Goal: Information Seeking & Learning: Find specific page/section

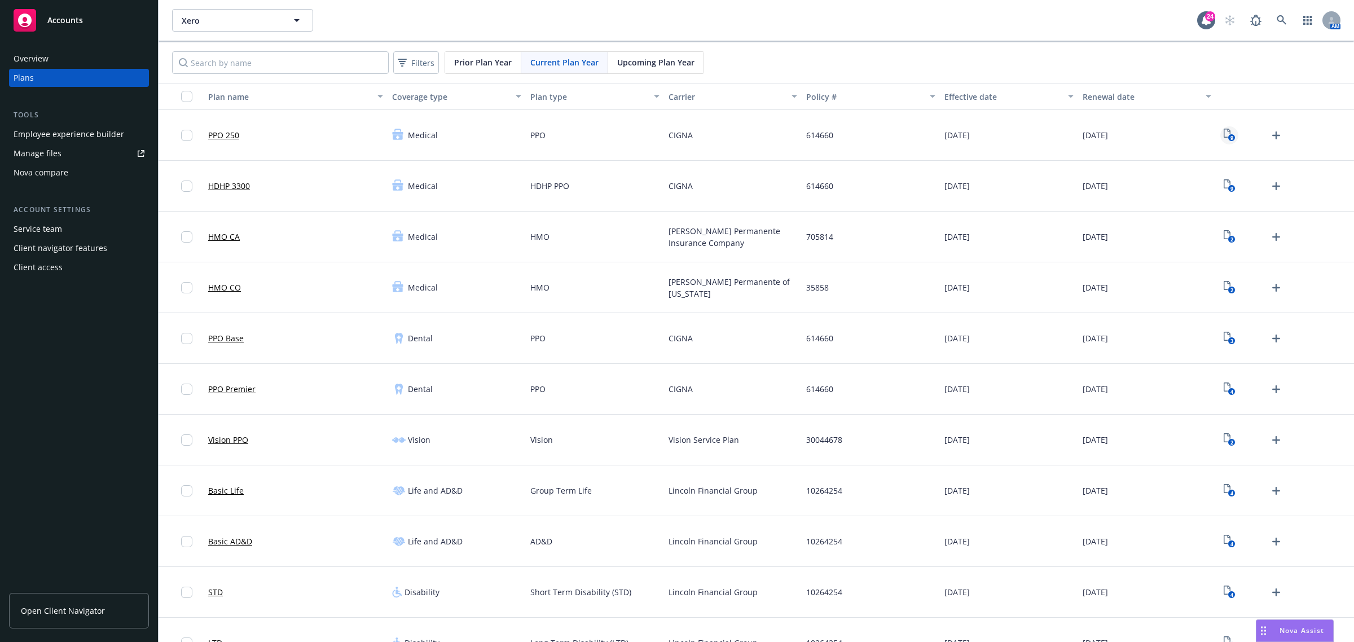
click at [1230, 137] on text "9" at bounding box center [1231, 137] width 3 height 7
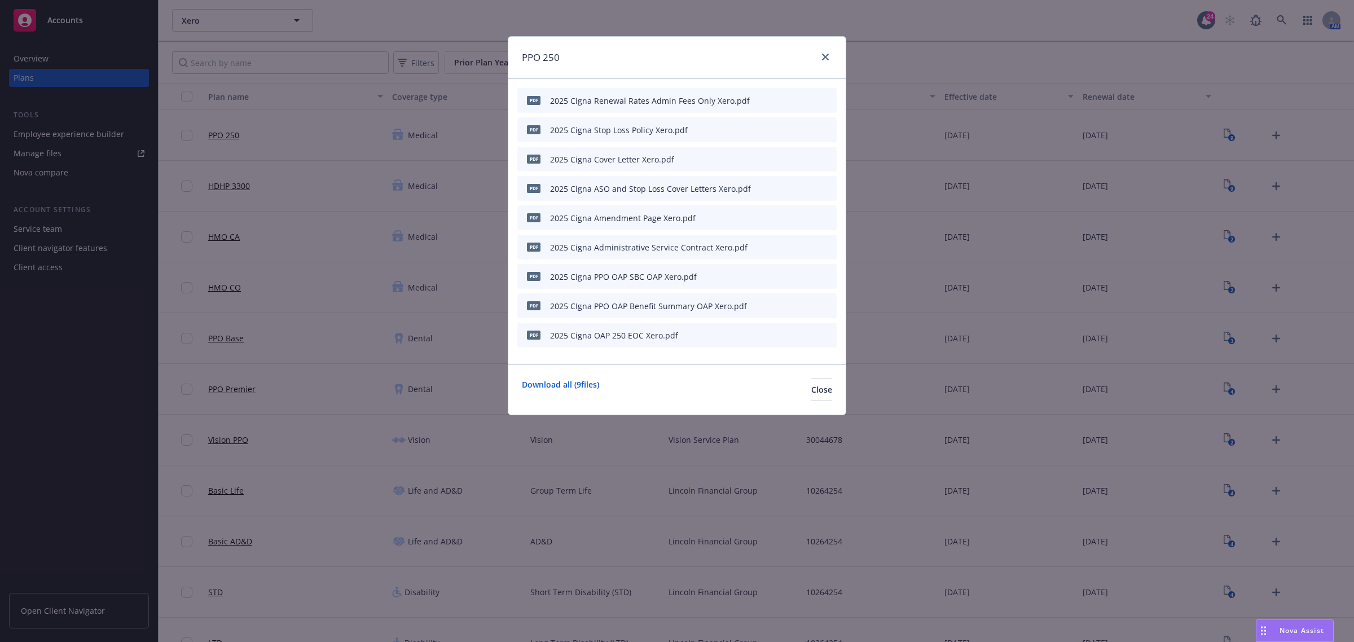
click at [808, 273] on icon "preview file" at bounding box center [808, 276] width 10 height 8
click at [822, 55] on icon "close" at bounding box center [825, 57] width 7 height 7
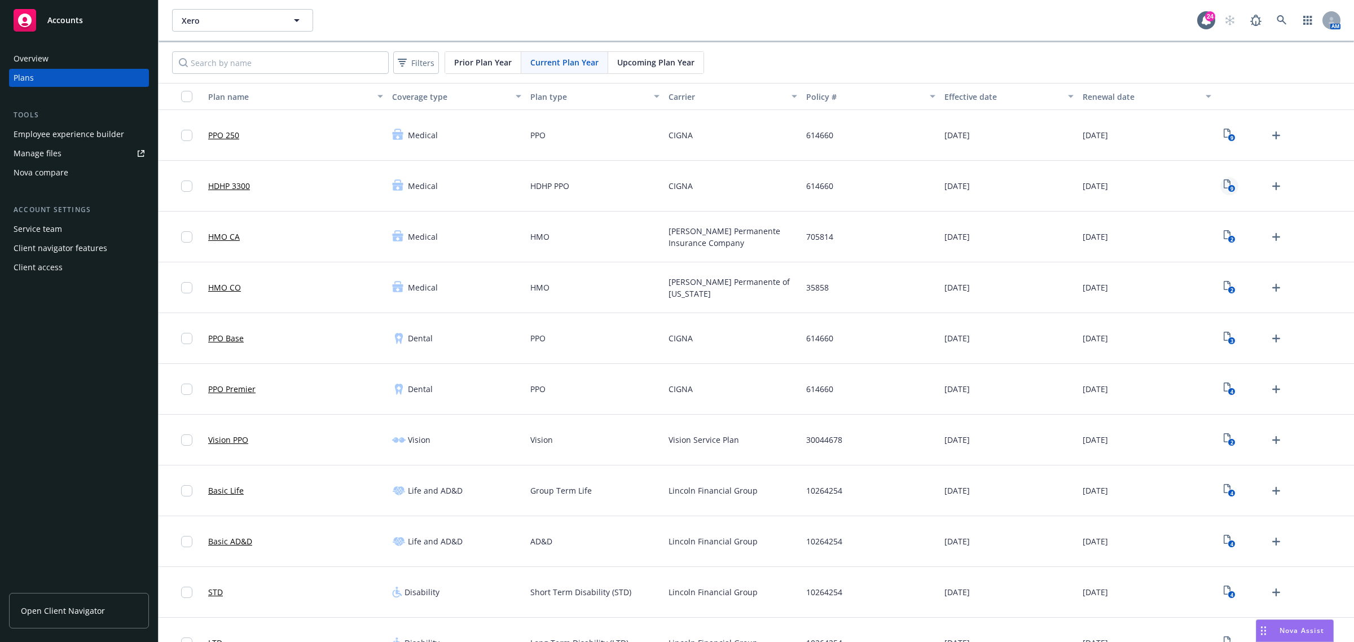
click at [1224, 179] on icon "9" at bounding box center [1230, 185] width 12 height 13
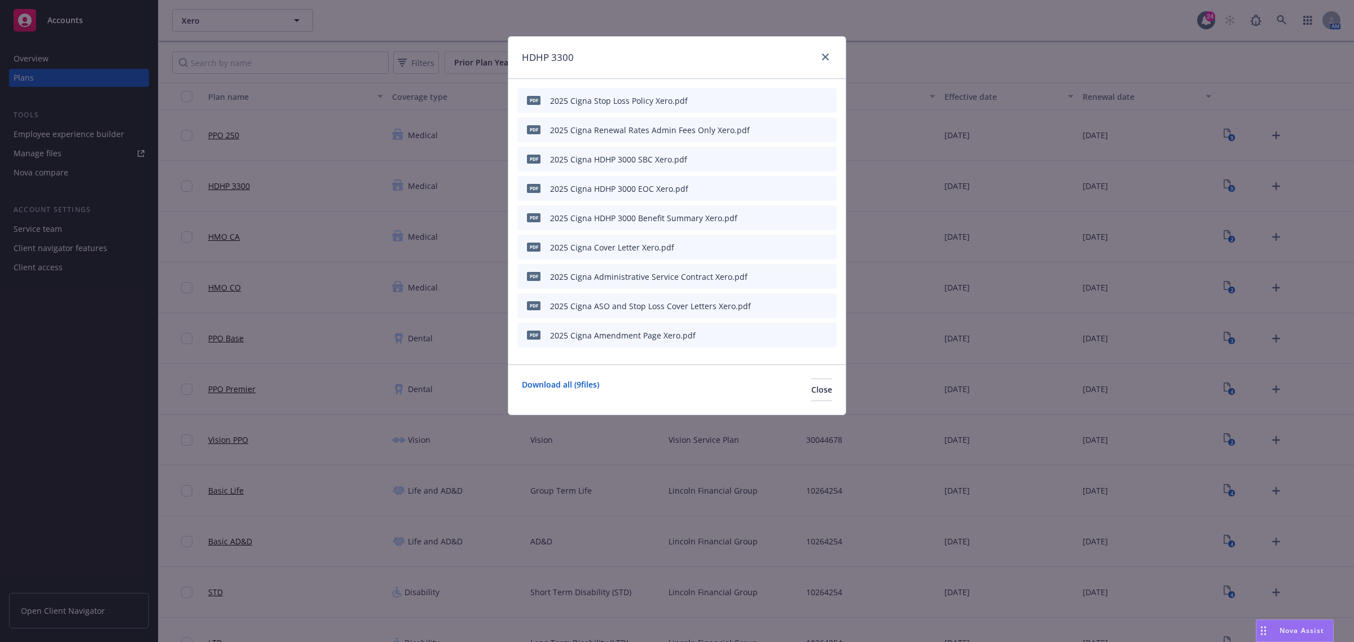
click at [810, 160] on icon "preview file" at bounding box center [808, 159] width 10 height 8
click at [823, 52] on link "close" at bounding box center [826, 57] width 14 height 14
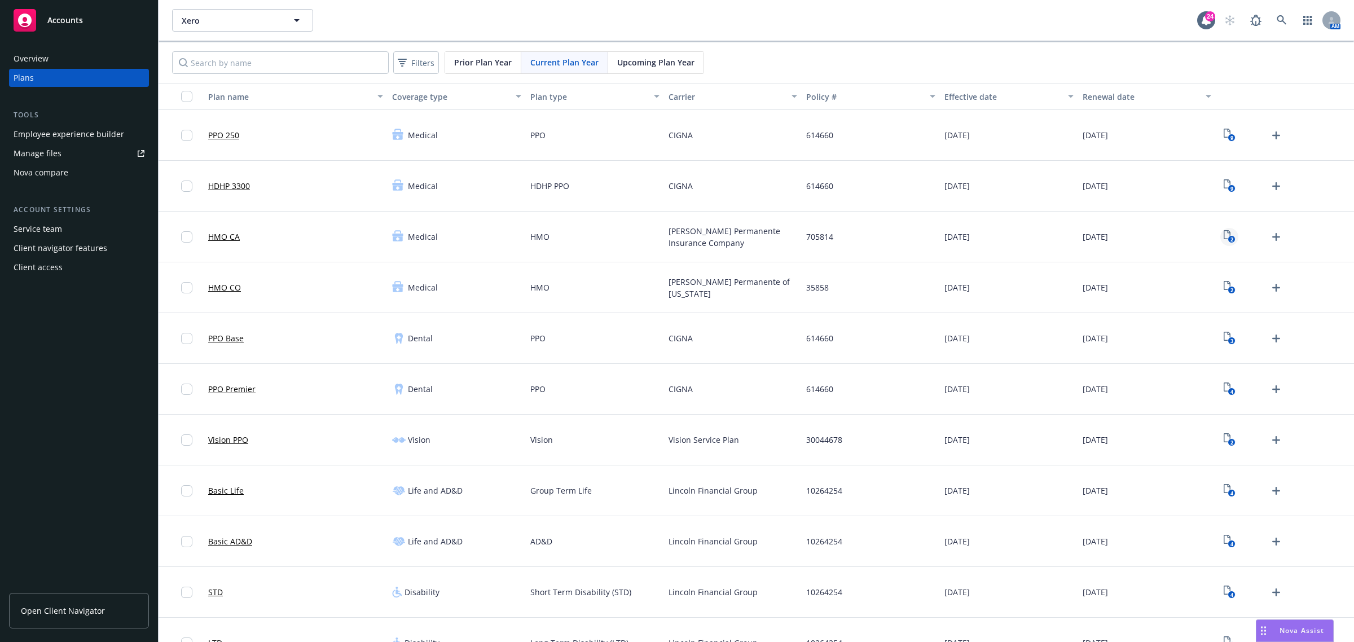
click at [1226, 240] on link "2" at bounding box center [1230, 237] width 18 height 18
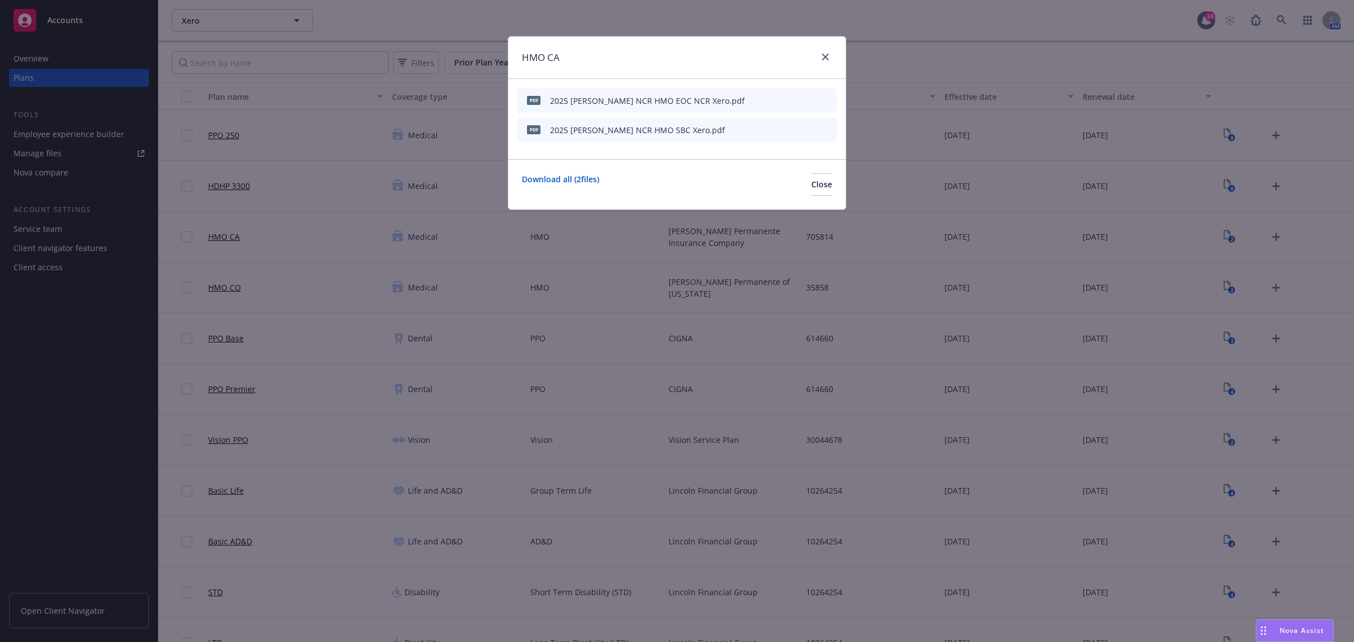
click at [810, 127] on icon "preview file" at bounding box center [808, 129] width 10 height 8
click at [832, 58] on div "HMO CA" at bounding box center [676, 58] width 337 height 42
click at [826, 52] on link "close" at bounding box center [826, 57] width 14 height 14
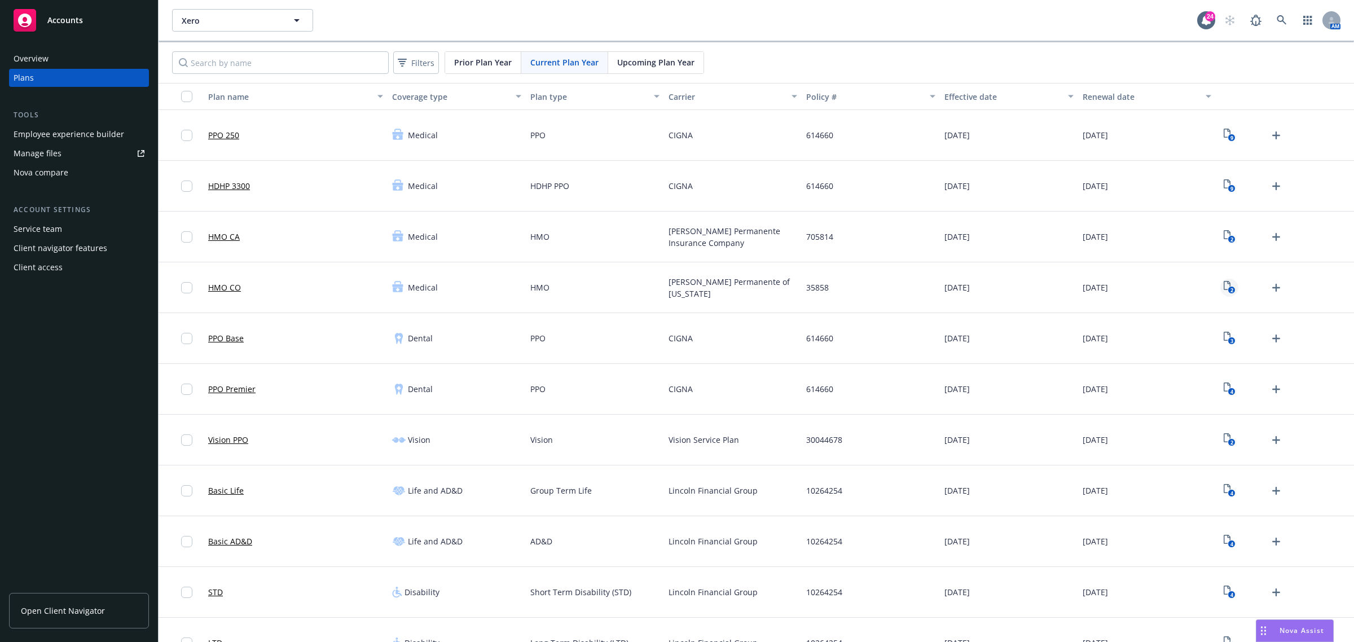
click at [1228, 292] on rect "View Plan Documents" at bounding box center [1231, 290] width 7 height 7
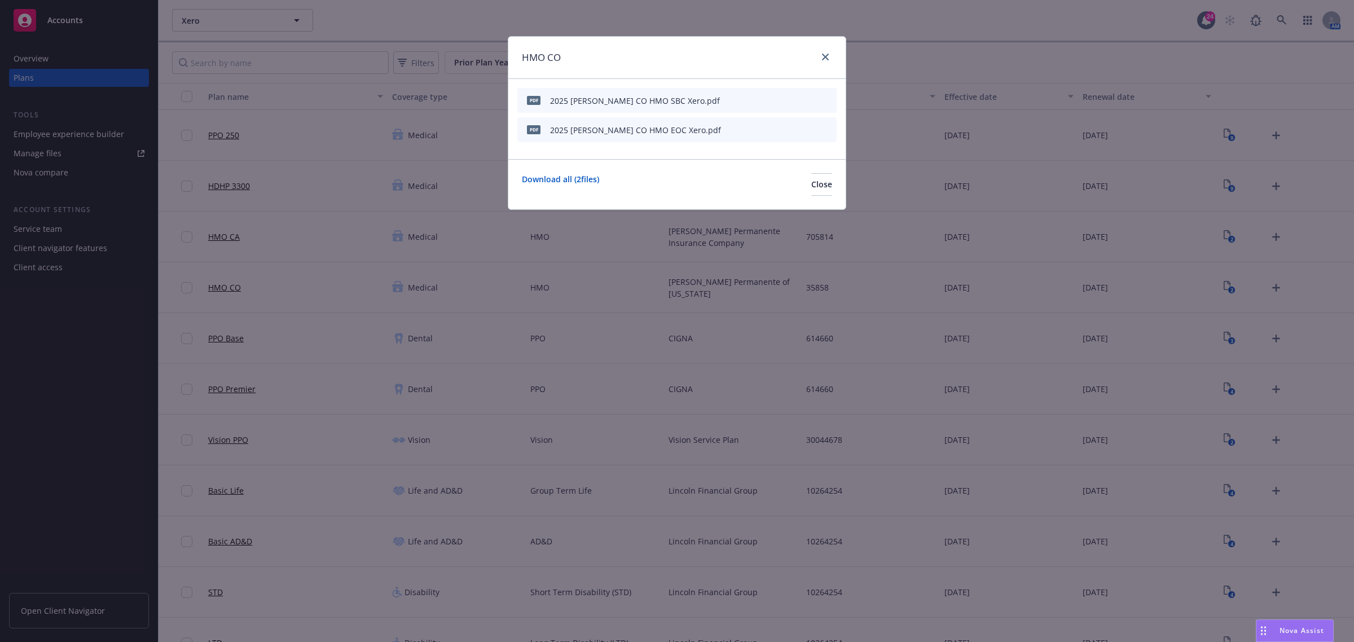
click at [811, 98] on icon "preview file" at bounding box center [808, 100] width 10 height 8
click at [819, 56] on link "close" at bounding box center [826, 57] width 14 height 14
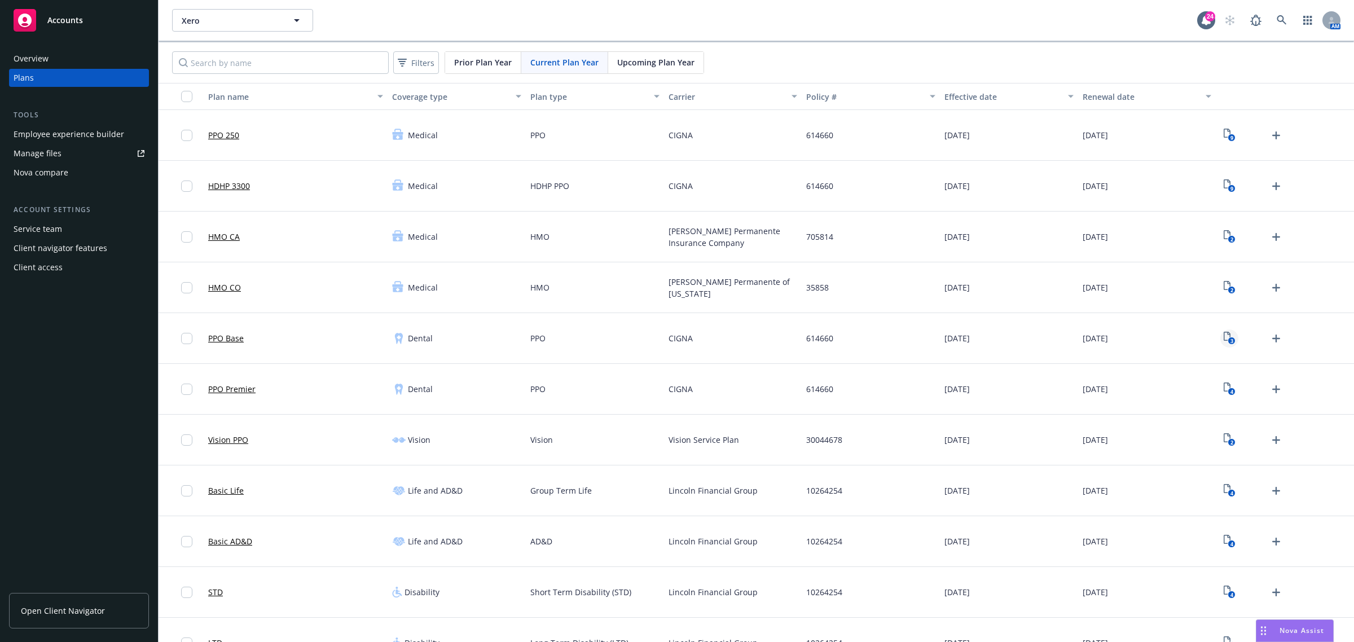
click at [1225, 337] on icon "3" at bounding box center [1230, 338] width 12 height 13
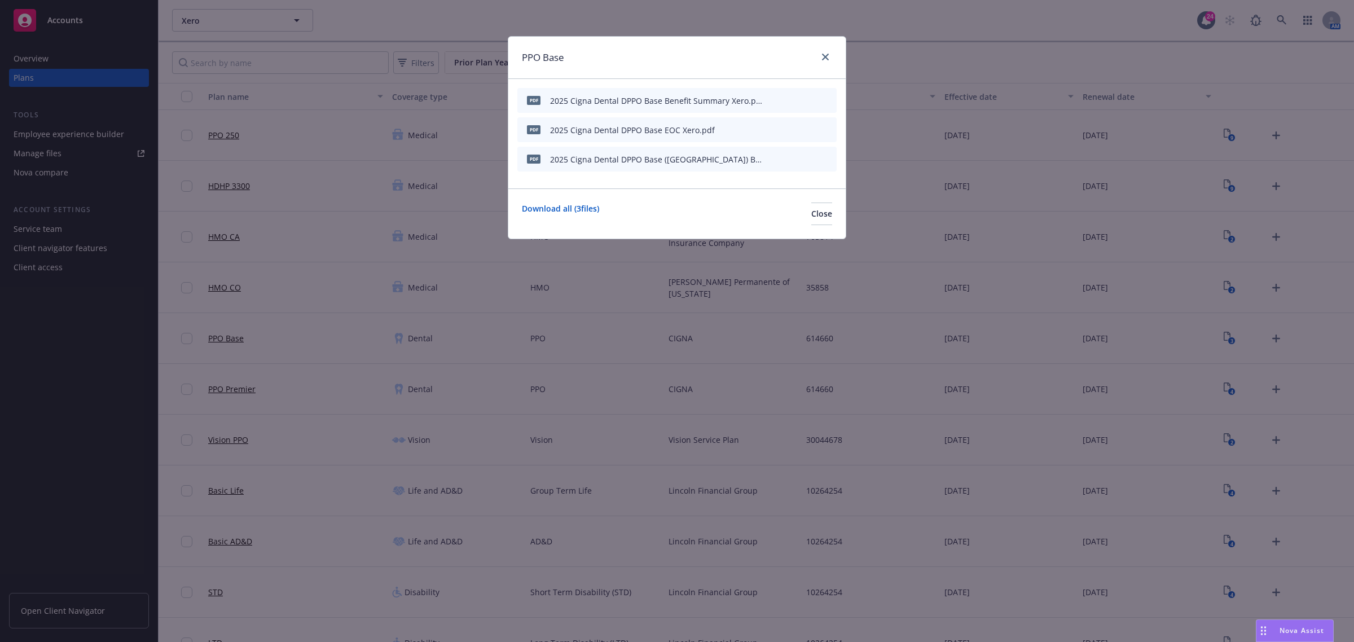
click at [805, 97] on icon "preview file" at bounding box center [808, 100] width 10 height 8
click at [828, 57] on icon "close" at bounding box center [825, 57] width 7 height 7
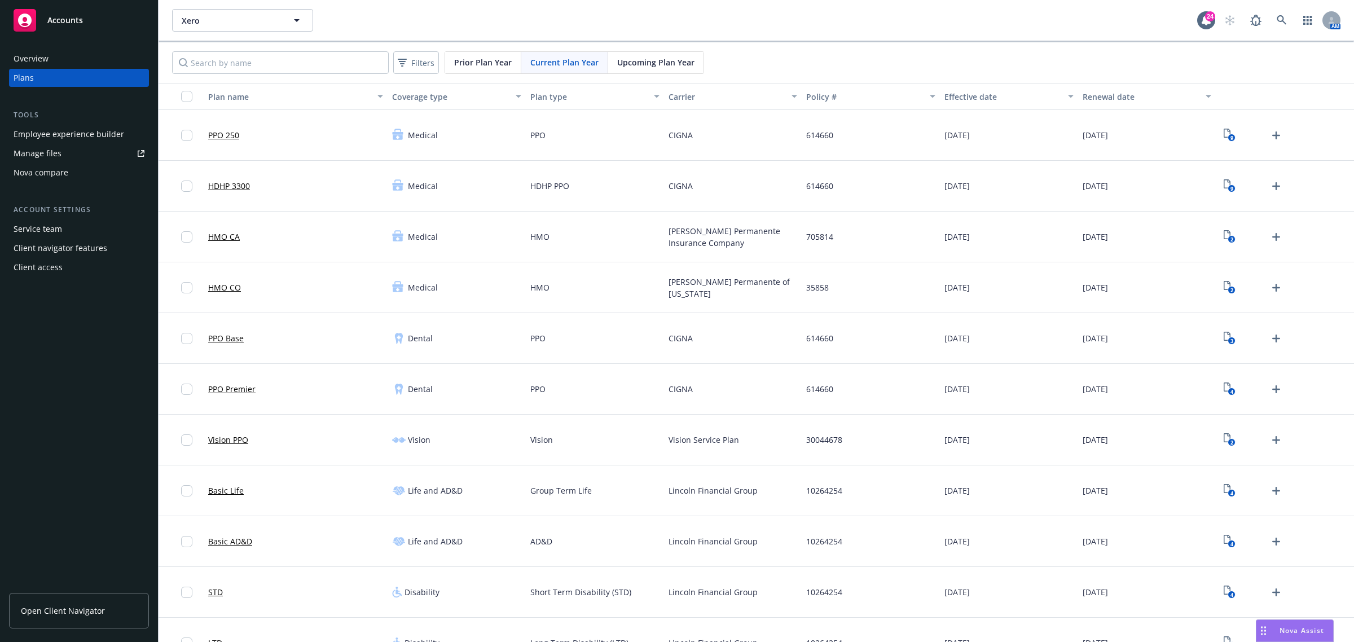
click at [1216, 393] on div "4" at bounding box center [1285, 389] width 138 height 51
click at [1228, 391] on rect "View Plan Documents" at bounding box center [1231, 391] width 7 height 7
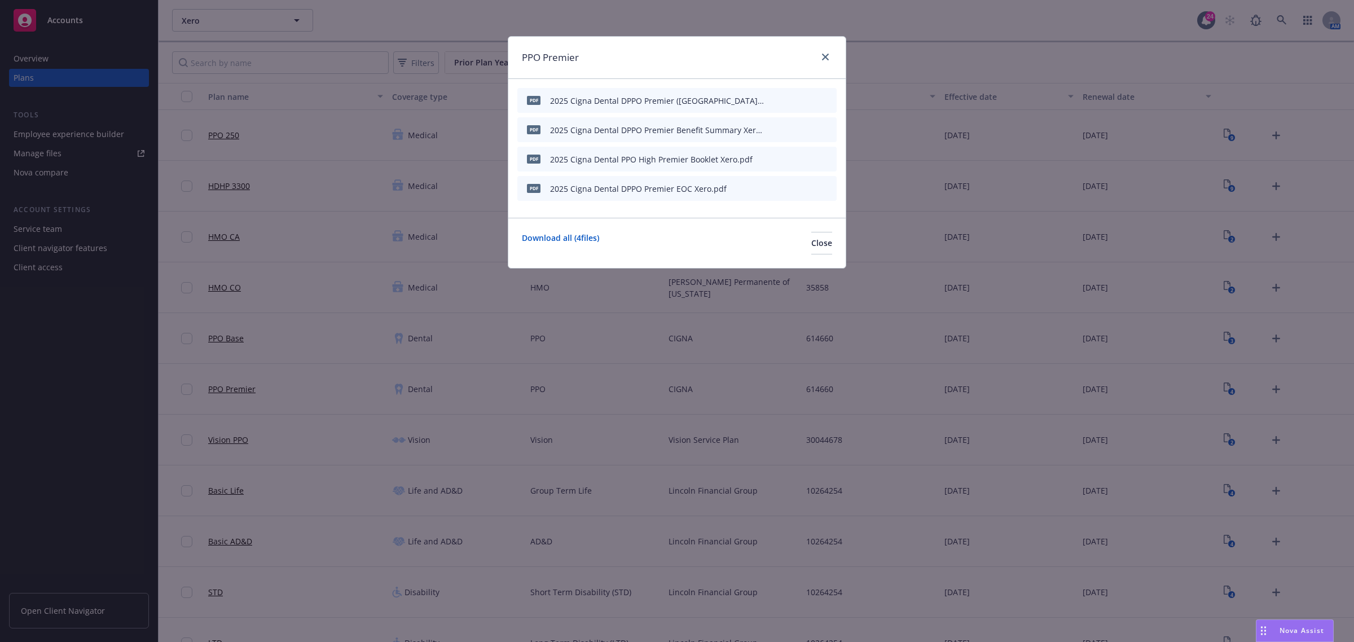
click at [806, 130] on icon "preview file" at bounding box center [808, 129] width 10 height 8
click at [830, 58] on link "close" at bounding box center [826, 57] width 14 height 14
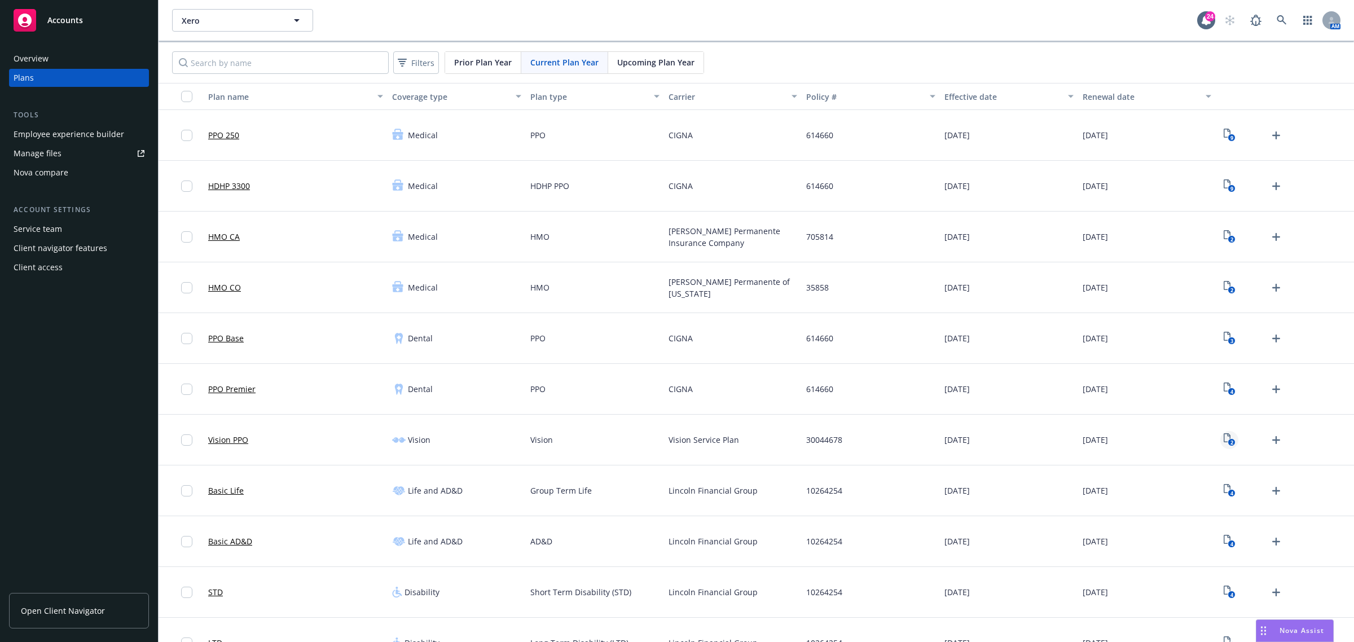
click at [1224, 439] on icon "View Plan Documents" at bounding box center [1227, 437] width 7 height 9
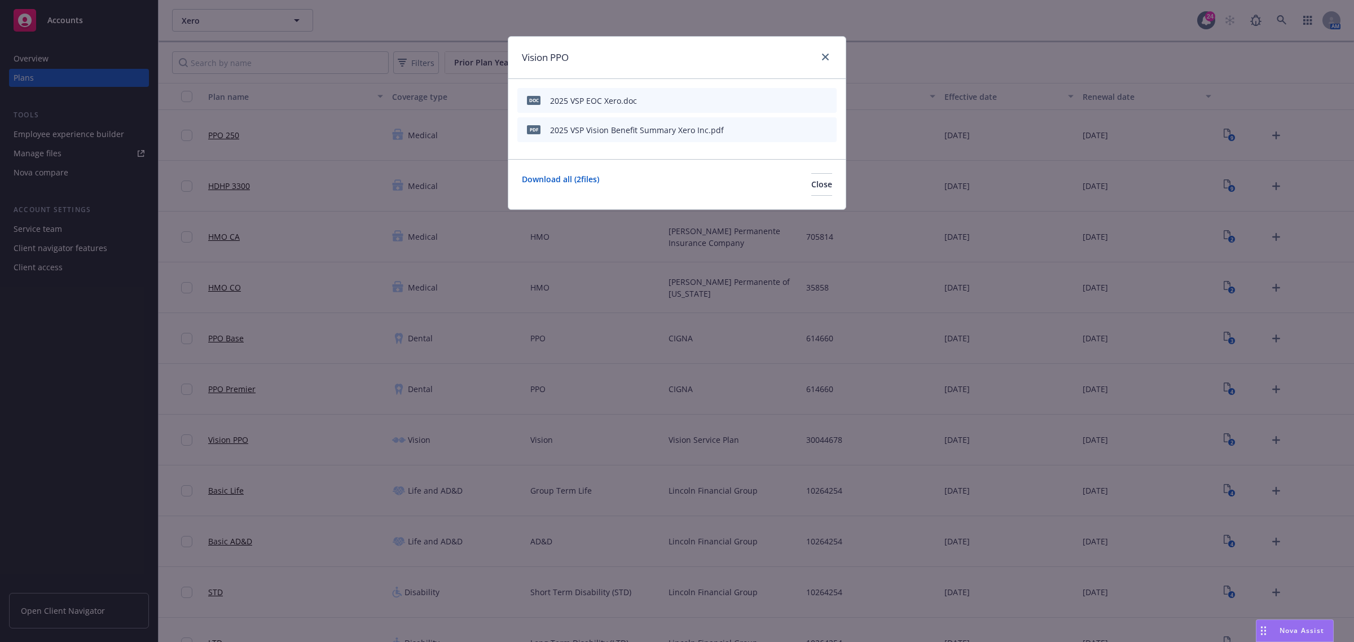
click at [814, 131] on div at bounding box center [801, 130] width 62 height 12
click at [810, 131] on icon "preview file" at bounding box center [808, 129] width 10 height 8
click at [808, 102] on icon "preview file" at bounding box center [808, 100] width 10 height 8
click at [824, 57] on icon "close" at bounding box center [825, 57] width 7 height 7
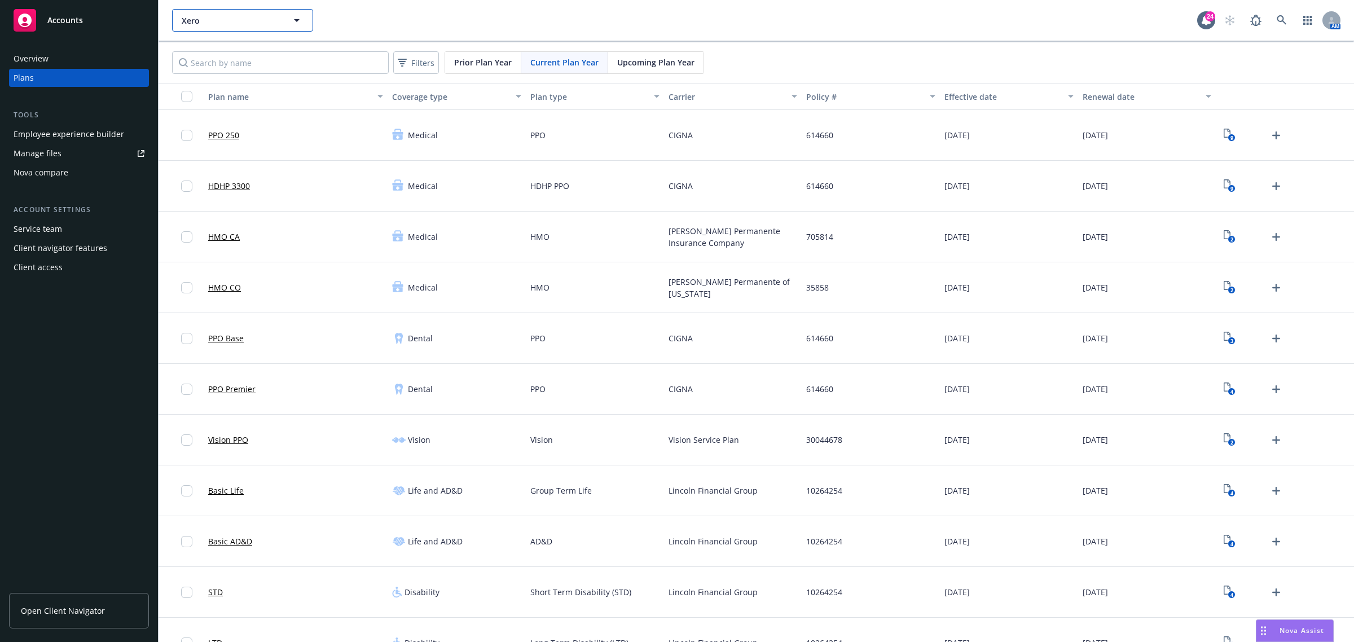
click at [240, 17] on span "Xero" at bounding box center [231, 21] width 98 height 12
click at [404, 164] on div "Medical" at bounding box center [457, 186] width 138 height 51
click at [350, 63] on input "Search by name" at bounding box center [280, 62] width 217 height 23
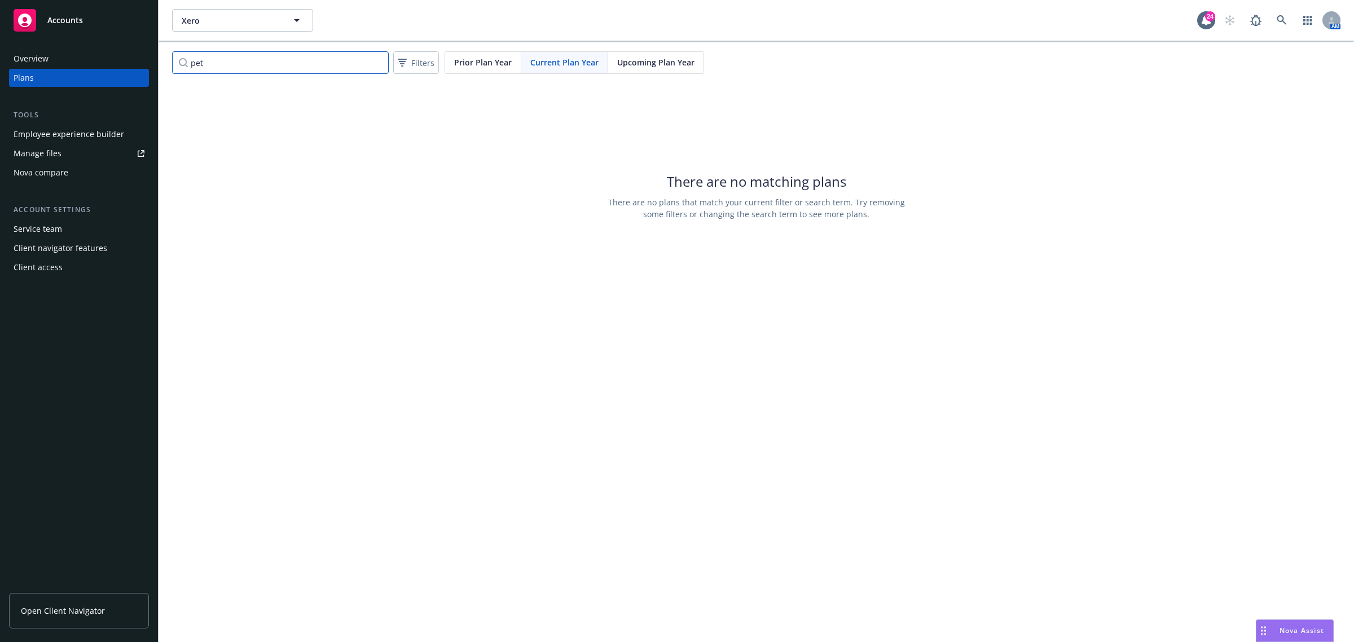
click at [233, 60] on input "pet" at bounding box center [280, 62] width 217 height 23
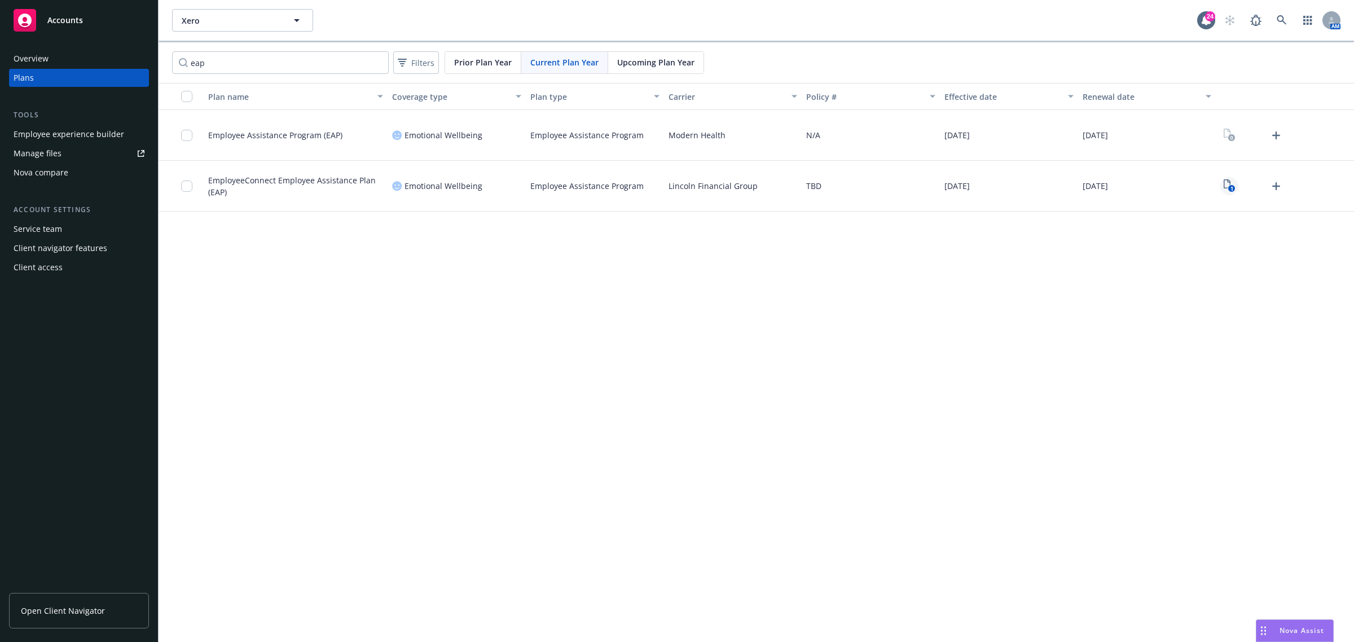
click at [1225, 182] on icon "1" at bounding box center [1230, 185] width 12 height 13
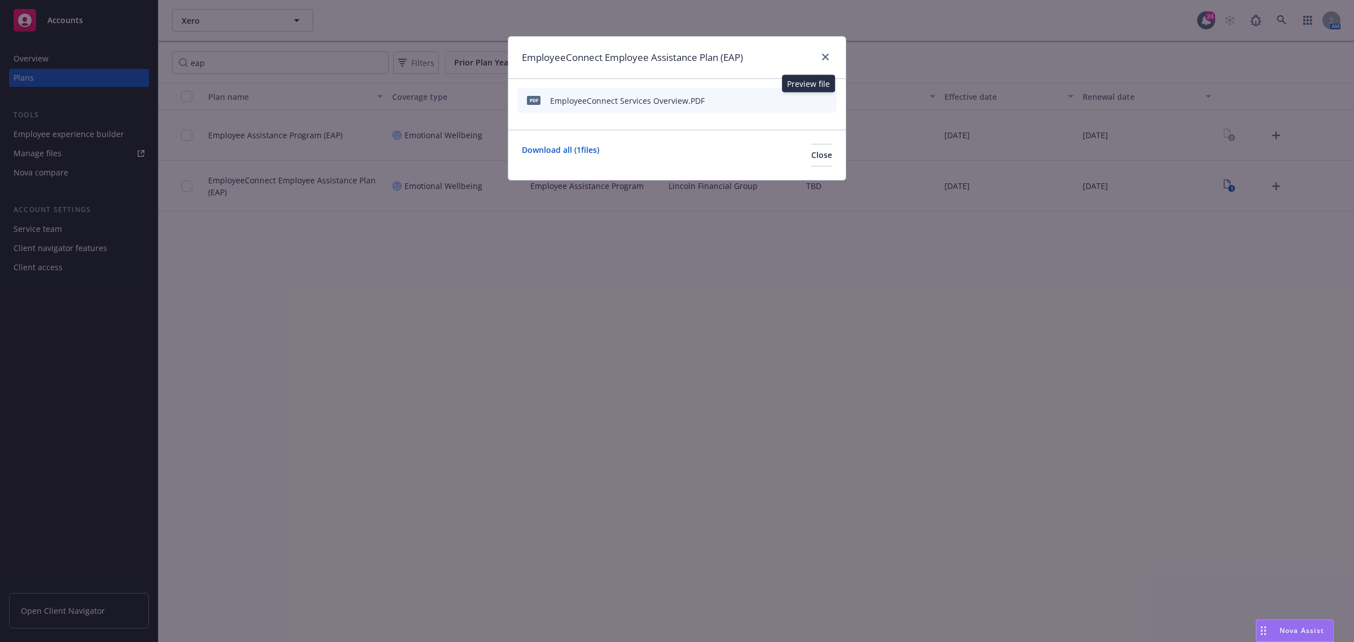
click at [806, 100] on icon "preview file" at bounding box center [808, 100] width 10 height 8
click at [824, 60] on icon "close" at bounding box center [825, 57] width 7 height 7
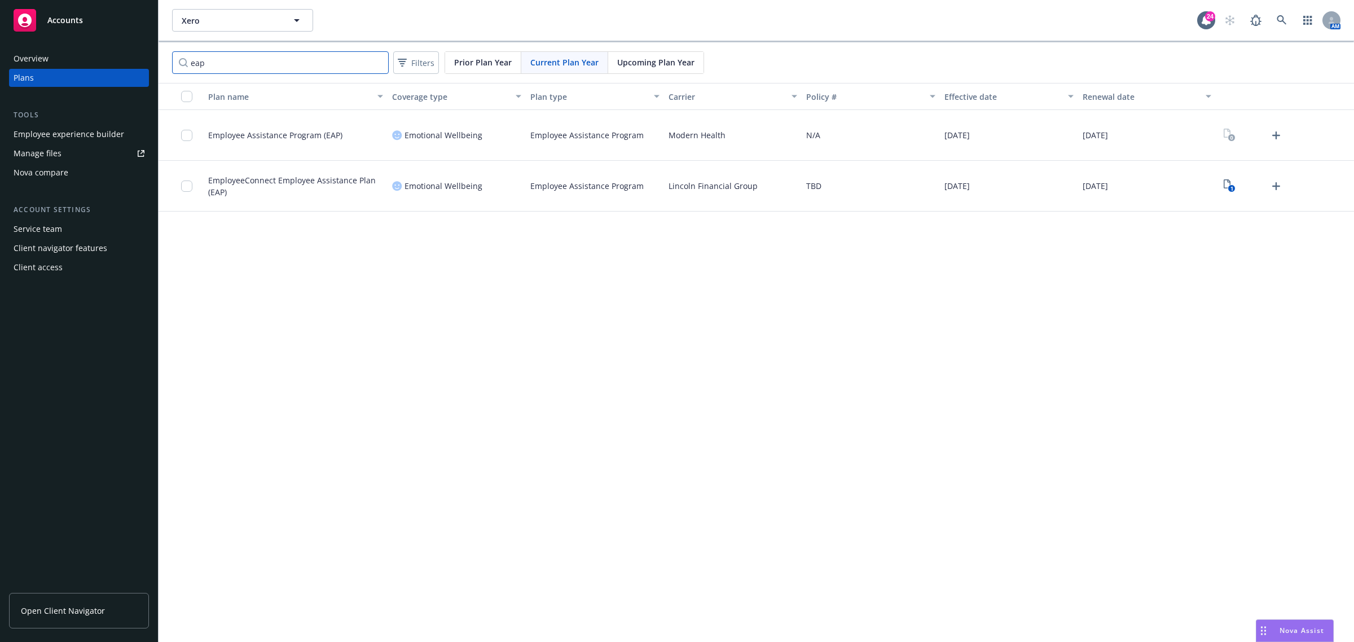
click at [226, 62] on input "eap" at bounding box center [280, 62] width 217 height 23
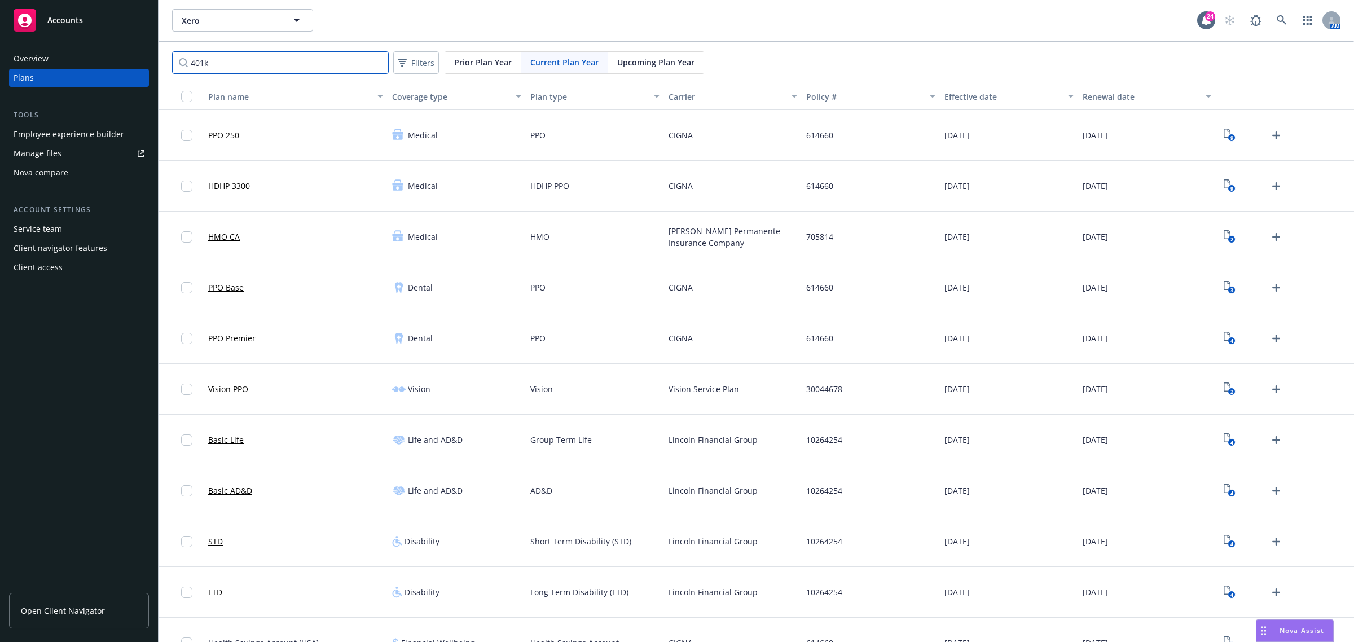
type input "401k"
